Goal: Transaction & Acquisition: Book appointment/travel/reservation

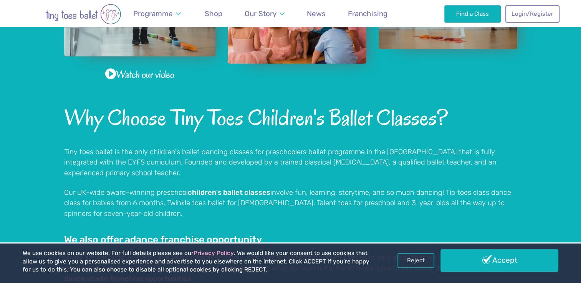
scroll to position [450, 0]
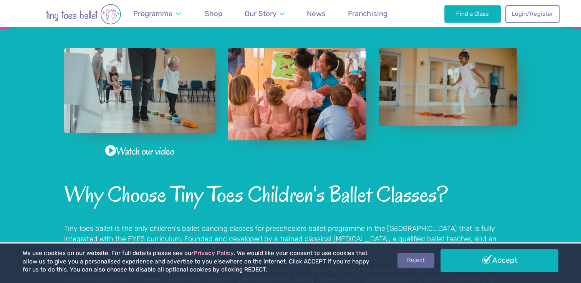
click at [405, 259] on link "Reject" at bounding box center [415, 260] width 37 height 15
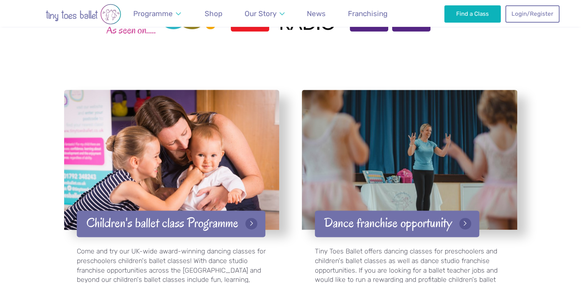
scroll to position [1217, 0]
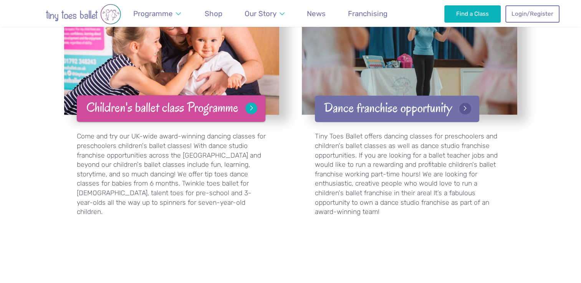
click at [201, 103] on link "Children's ballet class Programme" at bounding box center [171, 108] width 188 height 26
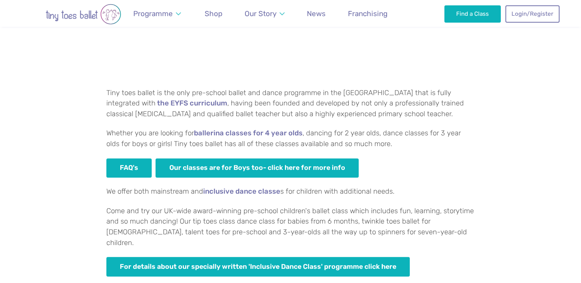
scroll to position [460, 0]
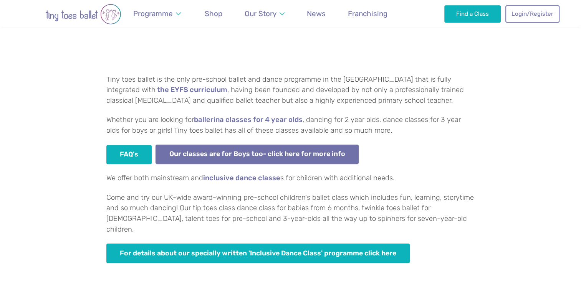
click at [249, 150] on link "Our classes are for Boys too- click here for more info" at bounding box center [256, 155] width 203 height 20
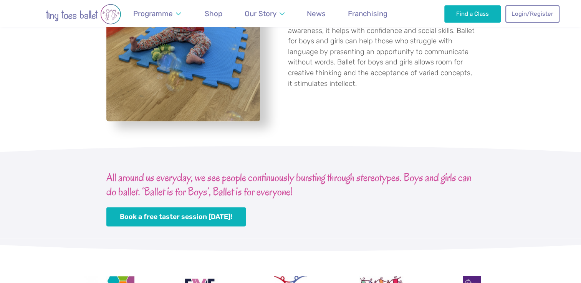
scroll to position [1458, 0]
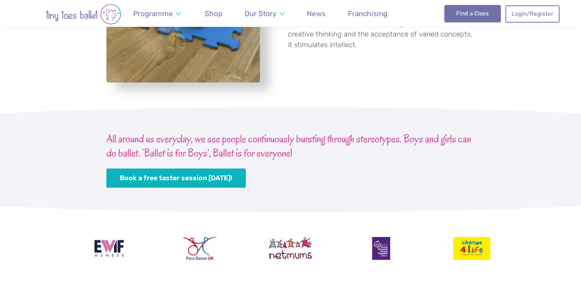
click at [478, 19] on link "Find a Class" at bounding box center [472, 13] width 56 height 17
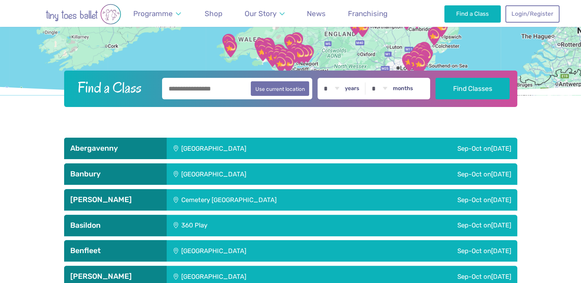
scroll to position [115, 0]
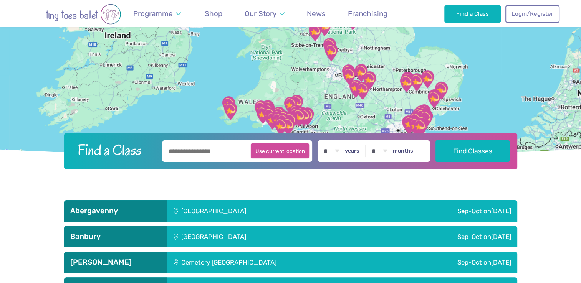
click at [290, 155] on button "Use current location" at bounding box center [280, 150] width 59 height 15
click at [285, 151] on button "Use current location" at bounding box center [280, 150] width 59 height 15
click at [222, 153] on input "**********" at bounding box center [237, 150] width 150 height 21
drag, startPoint x: 229, startPoint y: 154, endPoint x: 155, endPoint y: 154, distance: 74.1
click at [155, 154] on form "**********" at bounding box center [290, 150] width 443 height 21
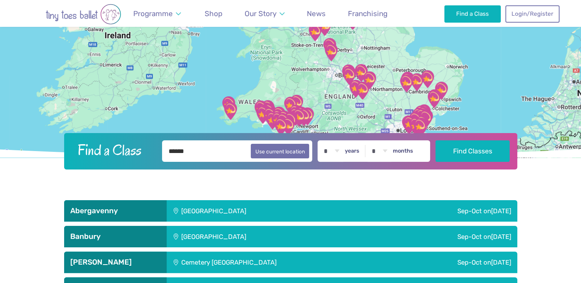
type input "******"
click at [435, 140] on button "Find Classes" at bounding box center [472, 150] width 74 height 21
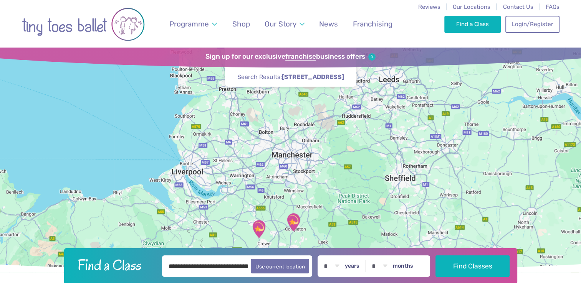
click at [296, 221] on img "Astbury Village Hall" at bounding box center [293, 222] width 19 height 19
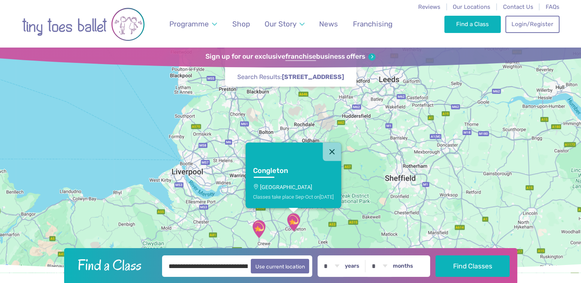
click at [256, 234] on img "St Micheals Church Hall" at bounding box center [258, 228] width 19 height 19
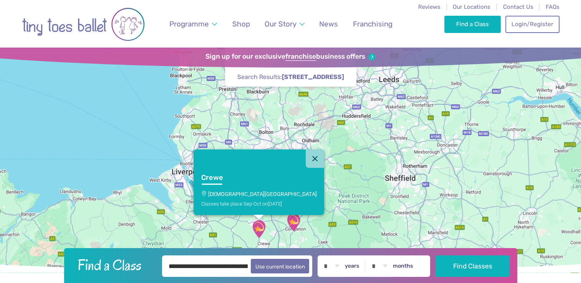
click at [293, 226] on img "Astbury Village Hall" at bounding box center [293, 222] width 19 height 19
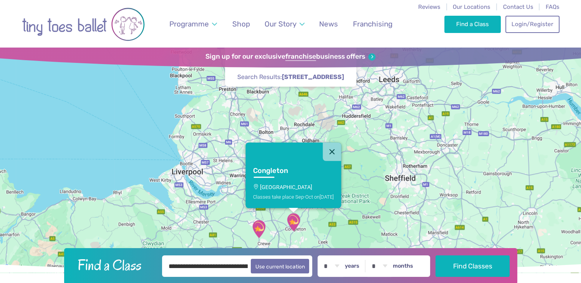
click at [300, 187] on p "Astbury Village Hall" at bounding box center [293, 187] width 81 height 6
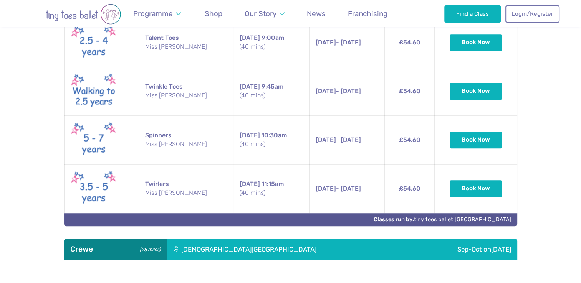
scroll to position [362, 0]
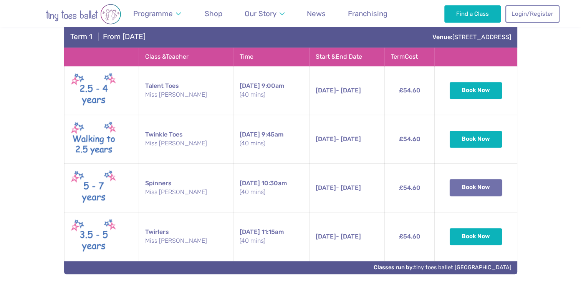
click at [478, 193] on button "Book Now" at bounding box center [475, 187] width 52 height 17
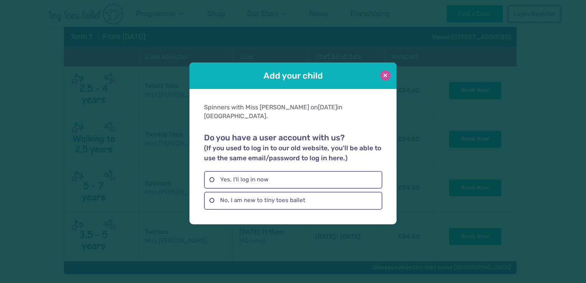
click at [381, 79] on button at bounding box center [385, 75] width 10 height 10
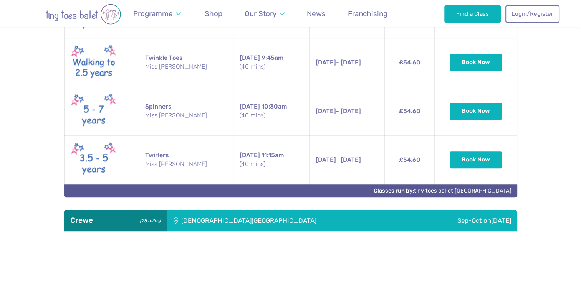
scroll to position [401, 0]
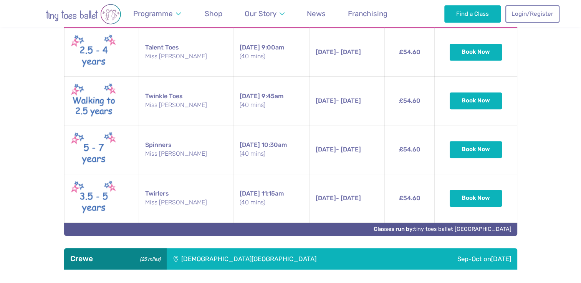
click at [100, 43] on img at bounding box center [94, 52] width 46 height 39
click at [371, 50] on td "7th Sep - 19th Oct Sunday 7th Sep - 19th Oct 9:00am (40 mins)" at bounding box center [346, 52] width 75 height 49
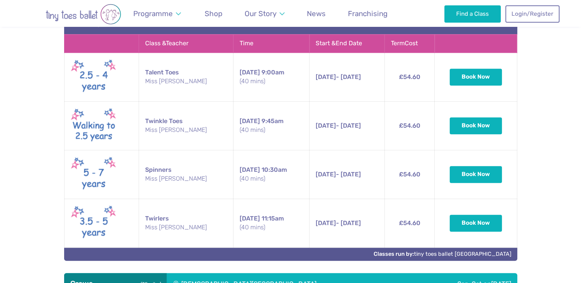
scroll to position [362, 0]
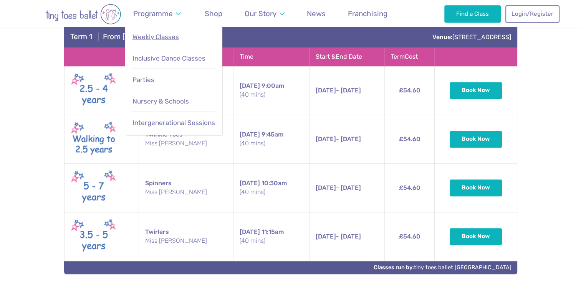
click at [163, 34] on span "Weekly Classes" at bounding box center [155, 37] width 46 height 8
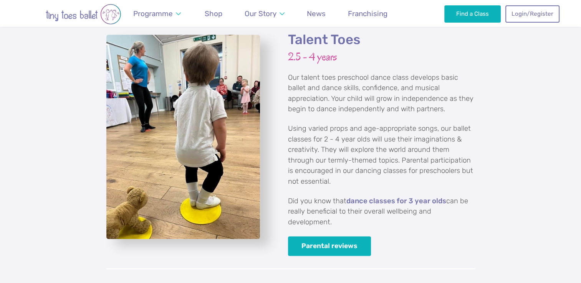
scroll to position [1113, 0]
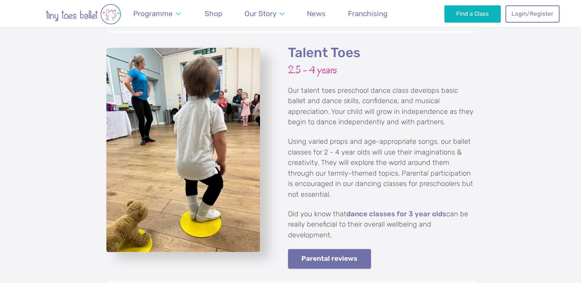
click at [352, 249] on link "Parental reviews" at bounding box center [329, 259] width 83 height 20
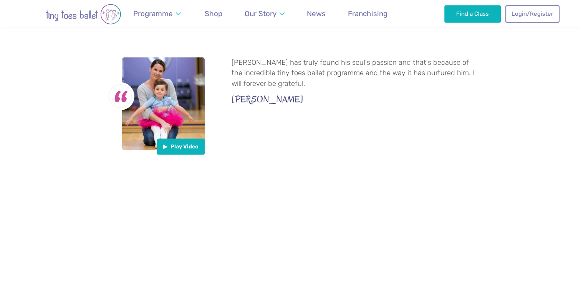
scroll to position [1496, 0]
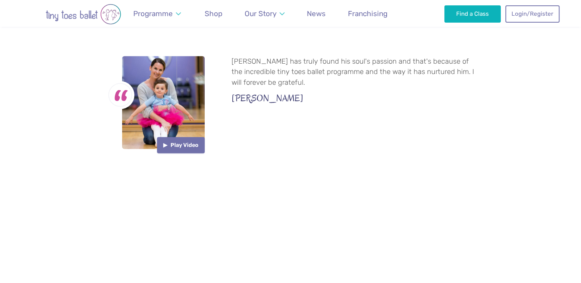
click at [166, 137] on button "Play Video" at bounding box center [181, 145] width 48 height 16
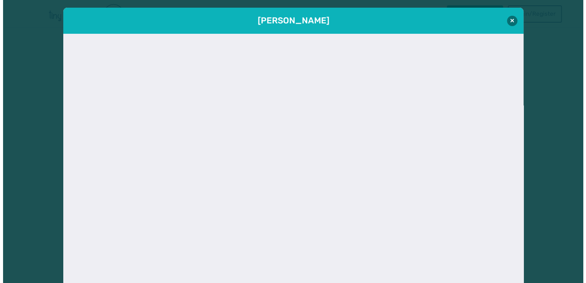
scroll to position [8, 0]
